Goal: Understand process/instructions: Learn how to perform a task or action

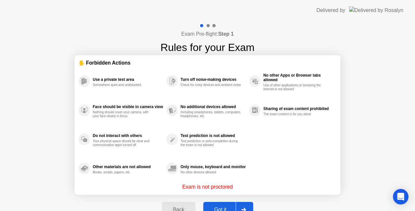
click at [232, 207] on div "Got it" at bounding box center [220, 210] width 30 height 6
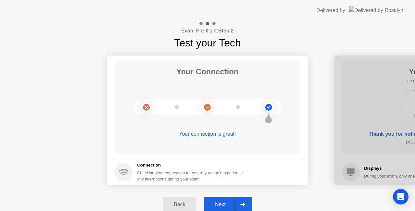
click at [242, 200] on div at bounding box center [243, 204] width 16 height 15
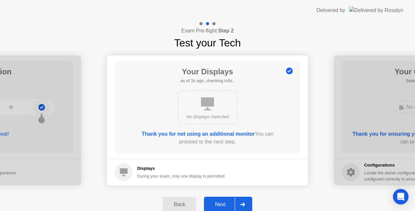
click at [242, 200] on div at bounding box center [243, 204] width 16 height 15
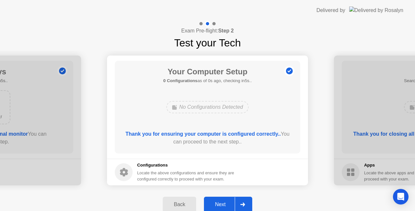
click at [242, 200] on div at bounding box center [243, 204] width 16 height 15
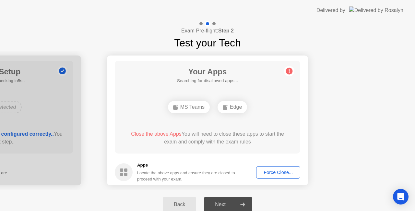
click at [275, 170] on div "Force Close..." at bounding box center [279, 172] width 40 height 5
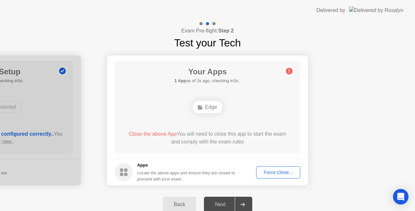
click at [277, 174] on div "Force Close..." at bounding box center [279, 172] width 40 height 5
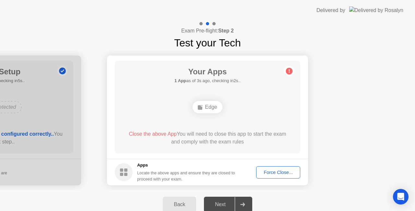
click at [288, 167] on button "Force Close..." at bounding box center [278, 172] width 44 height 12
